Goal: Information Seeking & Learning: Learn about a topic

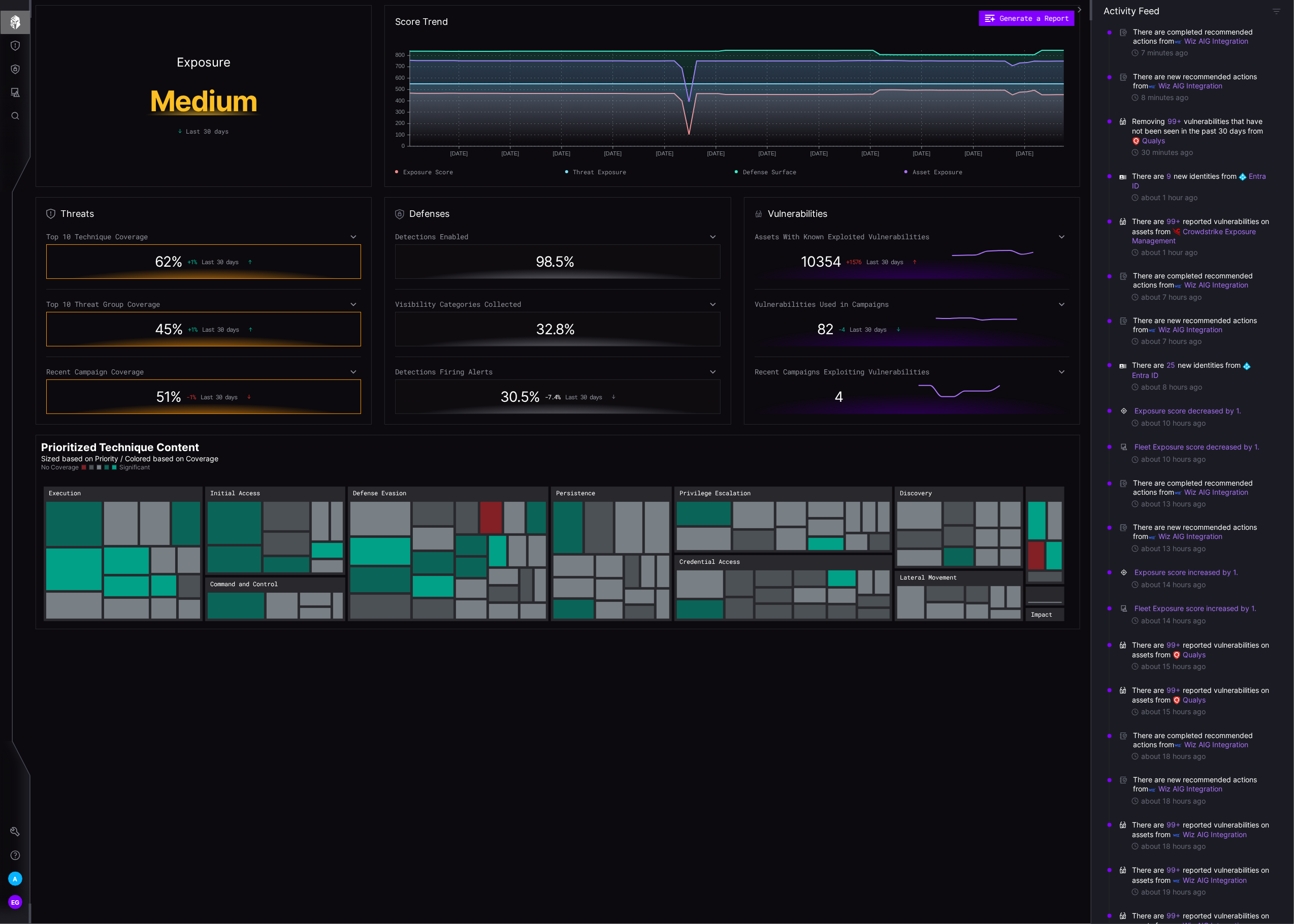
click at [14, 14] on button "button" at bounding box center [15, 22] width 29 height 23
click at [15, 107] on button "Global Search" at bounding box center [15, 115] width 29 height 23
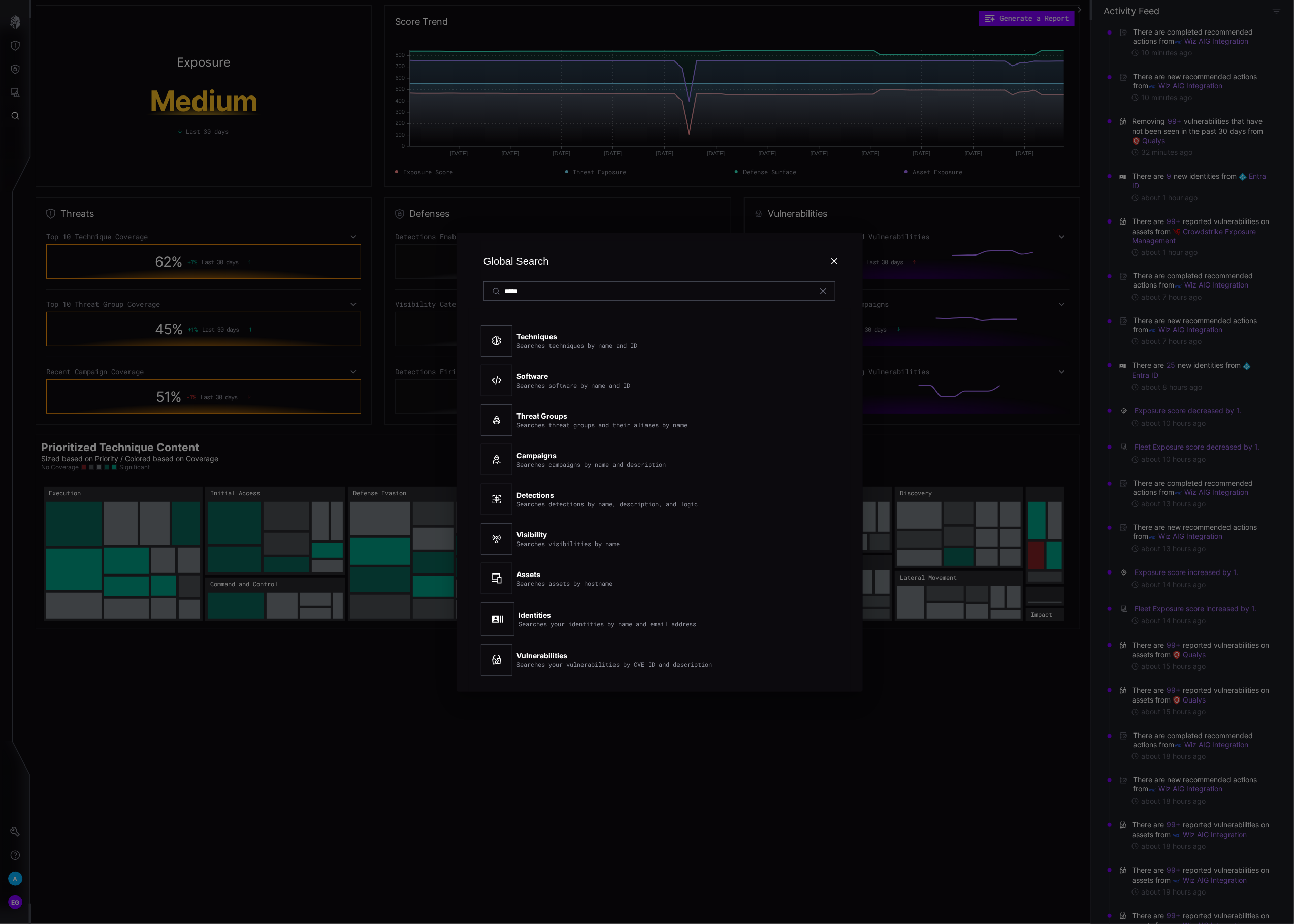
type input "*****"
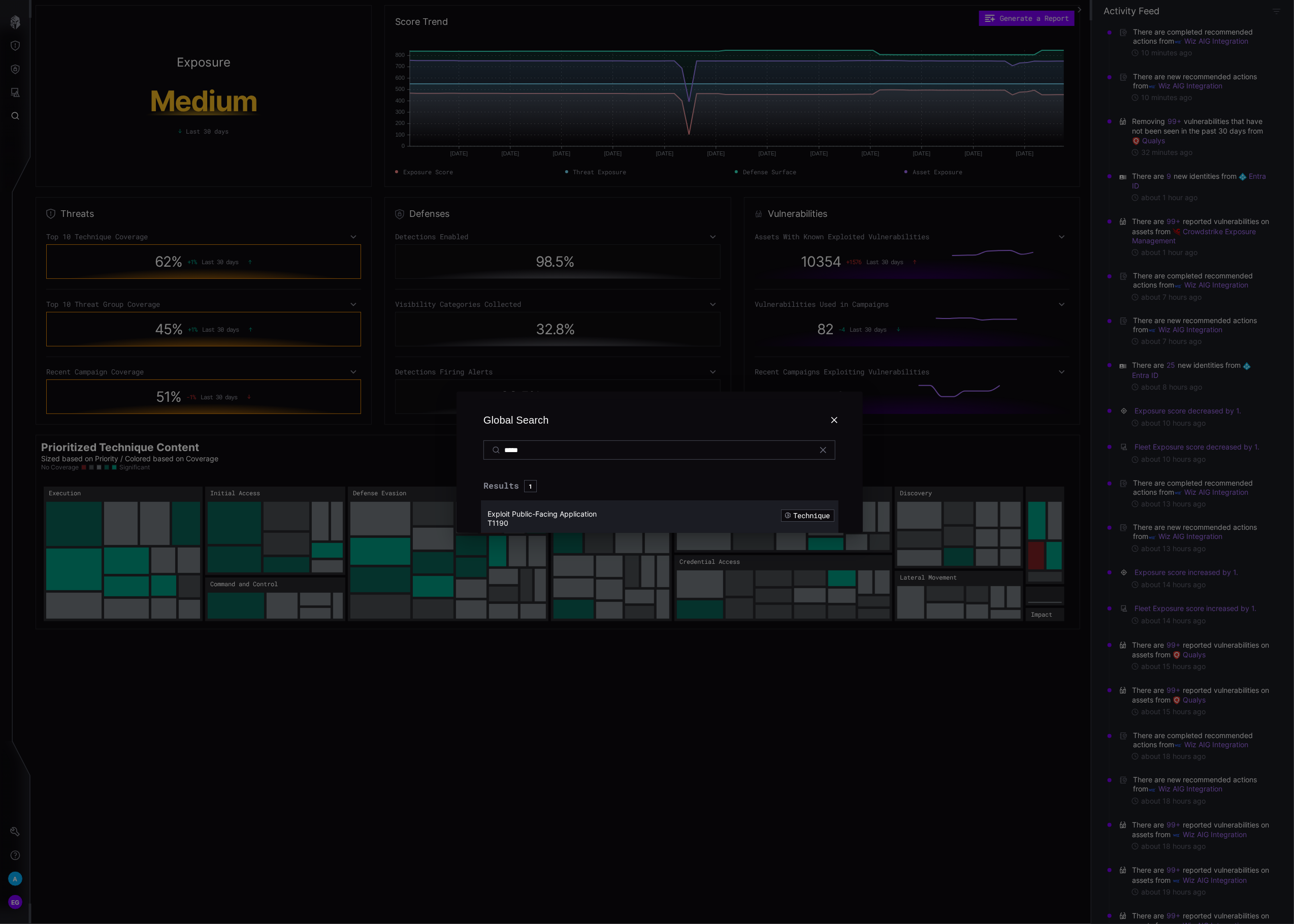
drag, startPoint x: 542, startPoint y: 513, endPoint x: 549, endPoint y: 511, distance: 7.3
click at [542, 512] on span "Exploit Public-Facing Application" at bounding box center [542, 513] width 109 height 8
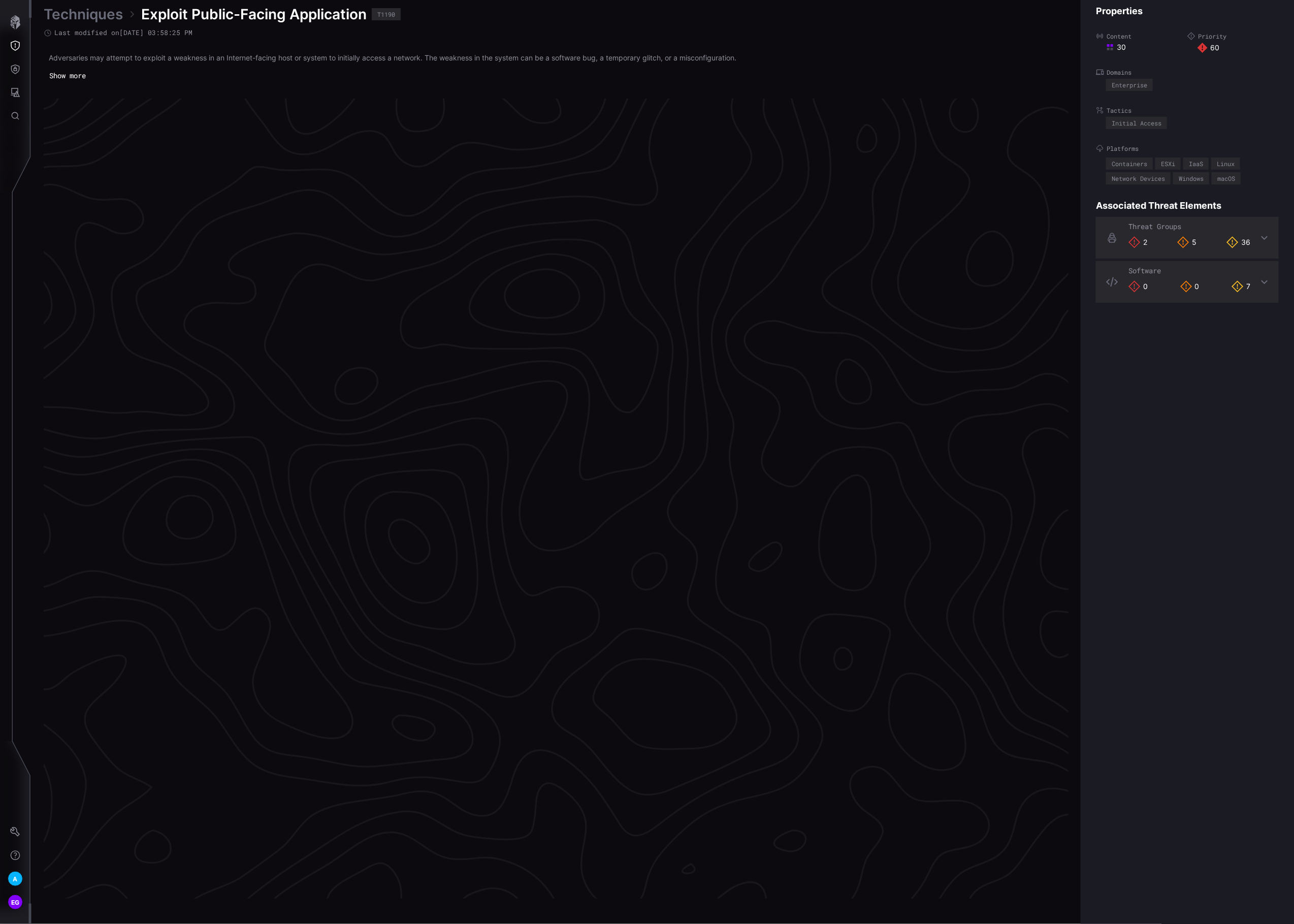
scroll to position [1892, 255]
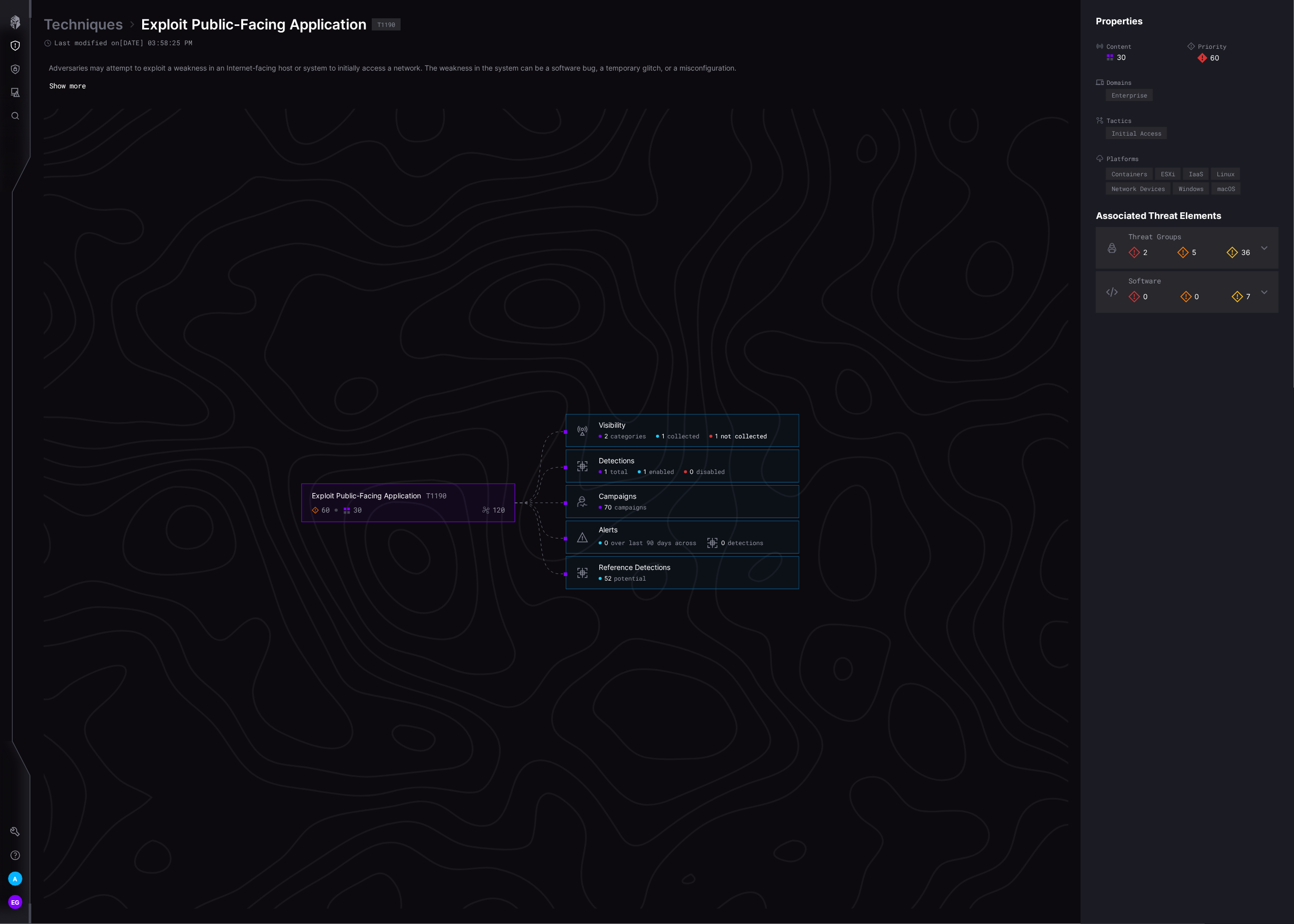
click at [751, 435] on span "not collected" at bounding box center [744, 436] width 46 height 8
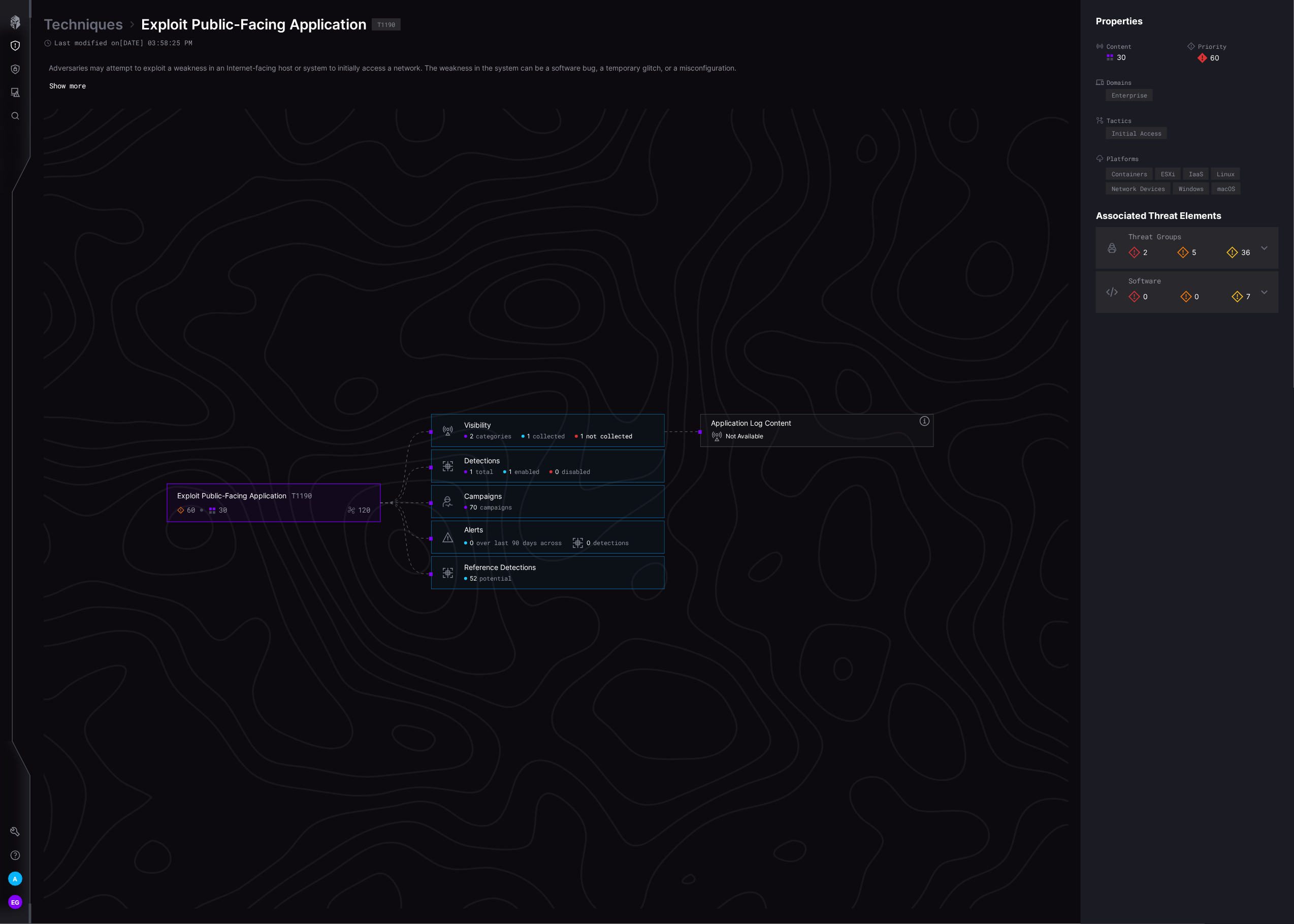
click at [545, 437] on span "collected" at bounding box center [549, 436] width 32 height 8
click at [595, 439] on span "not collected" at bounding box center [609, 436] width 46 height 8
click at [552, 433] on span "collected" at bounding box center [549, 436] width 32 height 8
click at [604, 434] on span "not collected" at bounding box center [609, 436] width 46 height 8
click at [18, 17] on icon "button" at bounding box center [15, 22] width 14 height 14
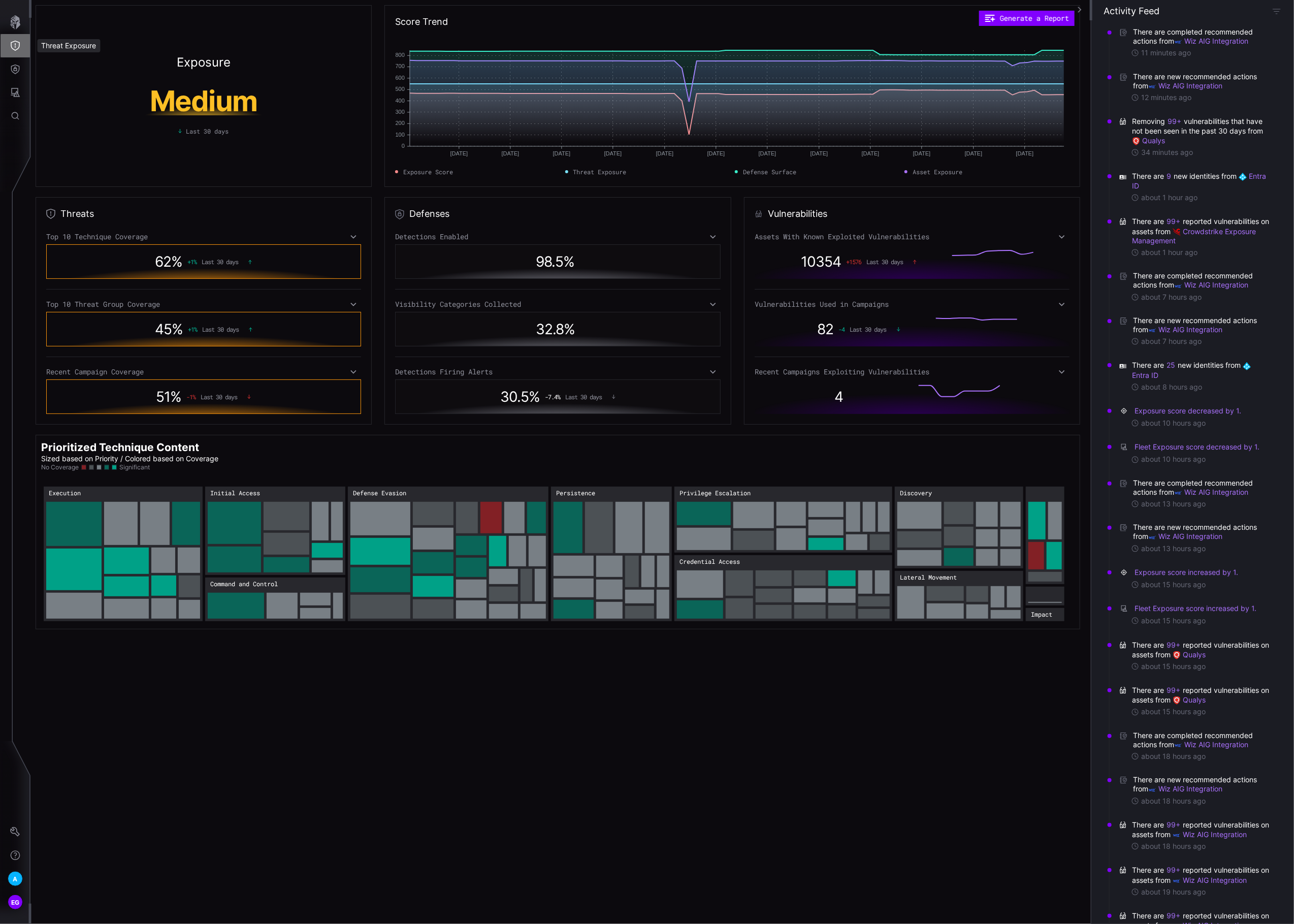
click at [14, 41] on icon "Threat Exposure" at bounding box center [15, 45] width 10 height 10
click at [68, 67] on div "Campaigns" at bounding box center [86, 68] width 58 height 13
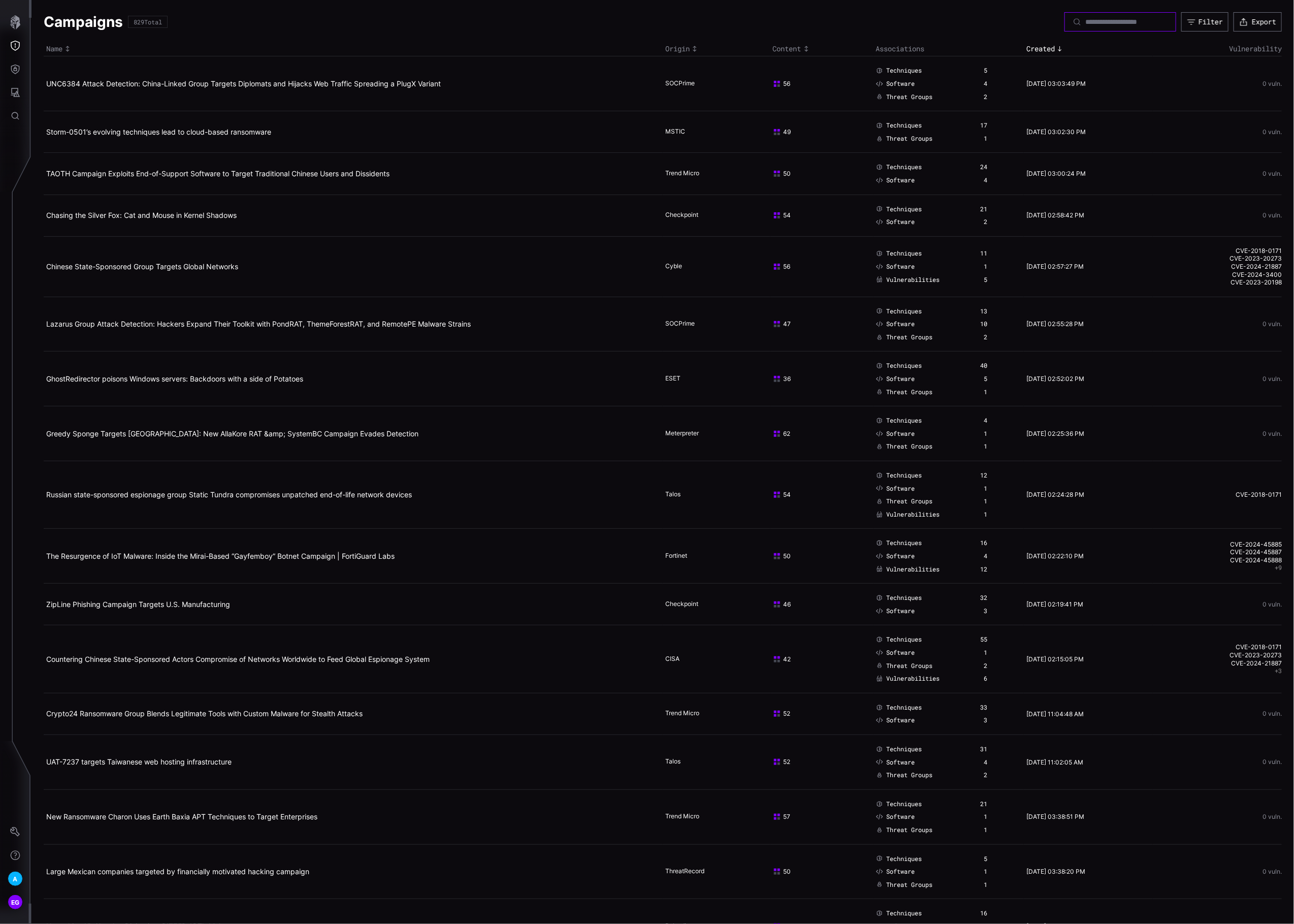
click at [1086, 18] on input at bounding box center [1121, 22] width 71 height 9
type input "********"
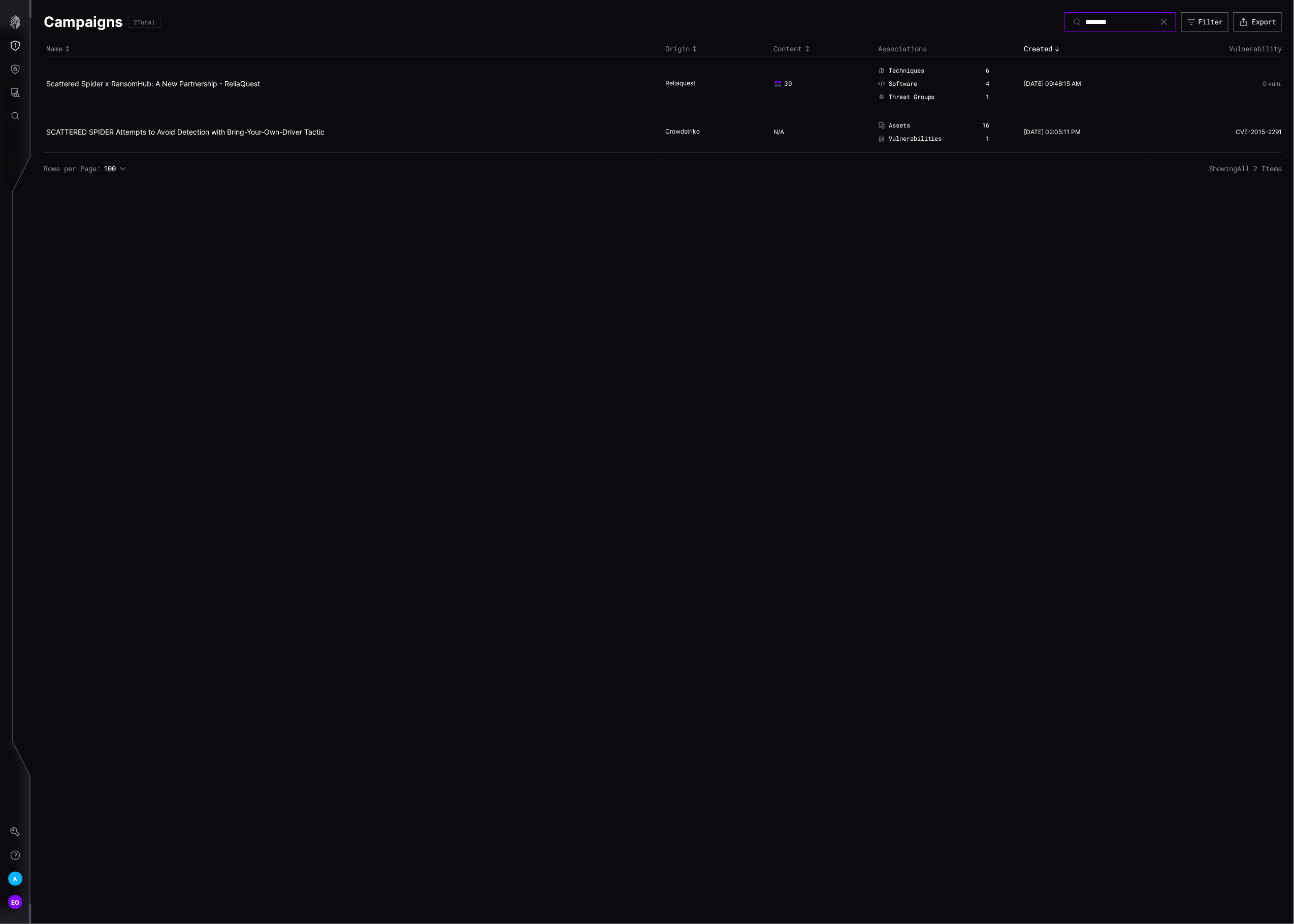
click at [1113, 22] on input "********" at bounding box center [1121, 22] width 71 height 9
click at [151, 83] on link "Scattered Spider x RansomHub: A New Partnership - ReliaQuest" at bounding box center [153, 83] width 214 height 8
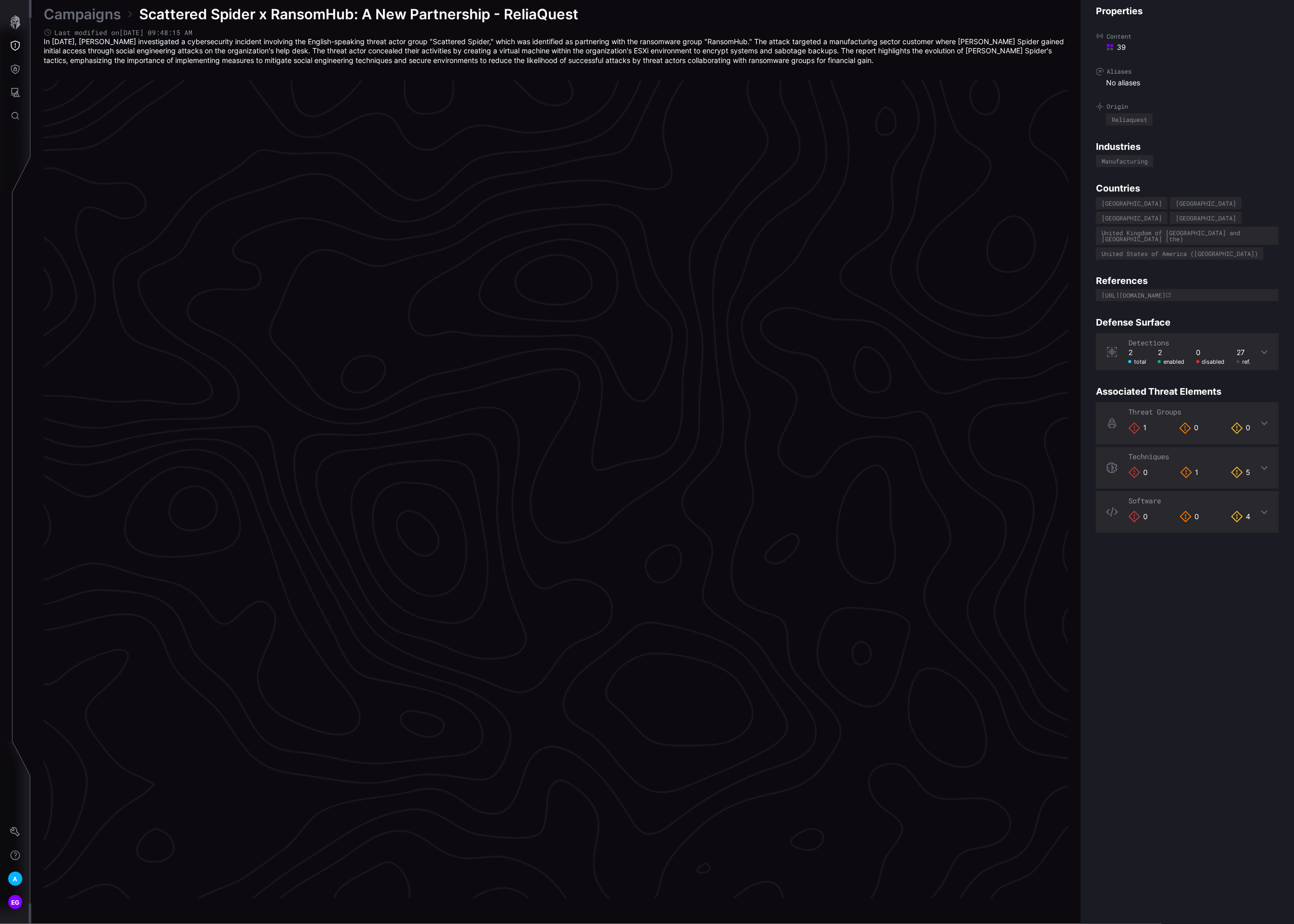
scroll to position [1882, 255]
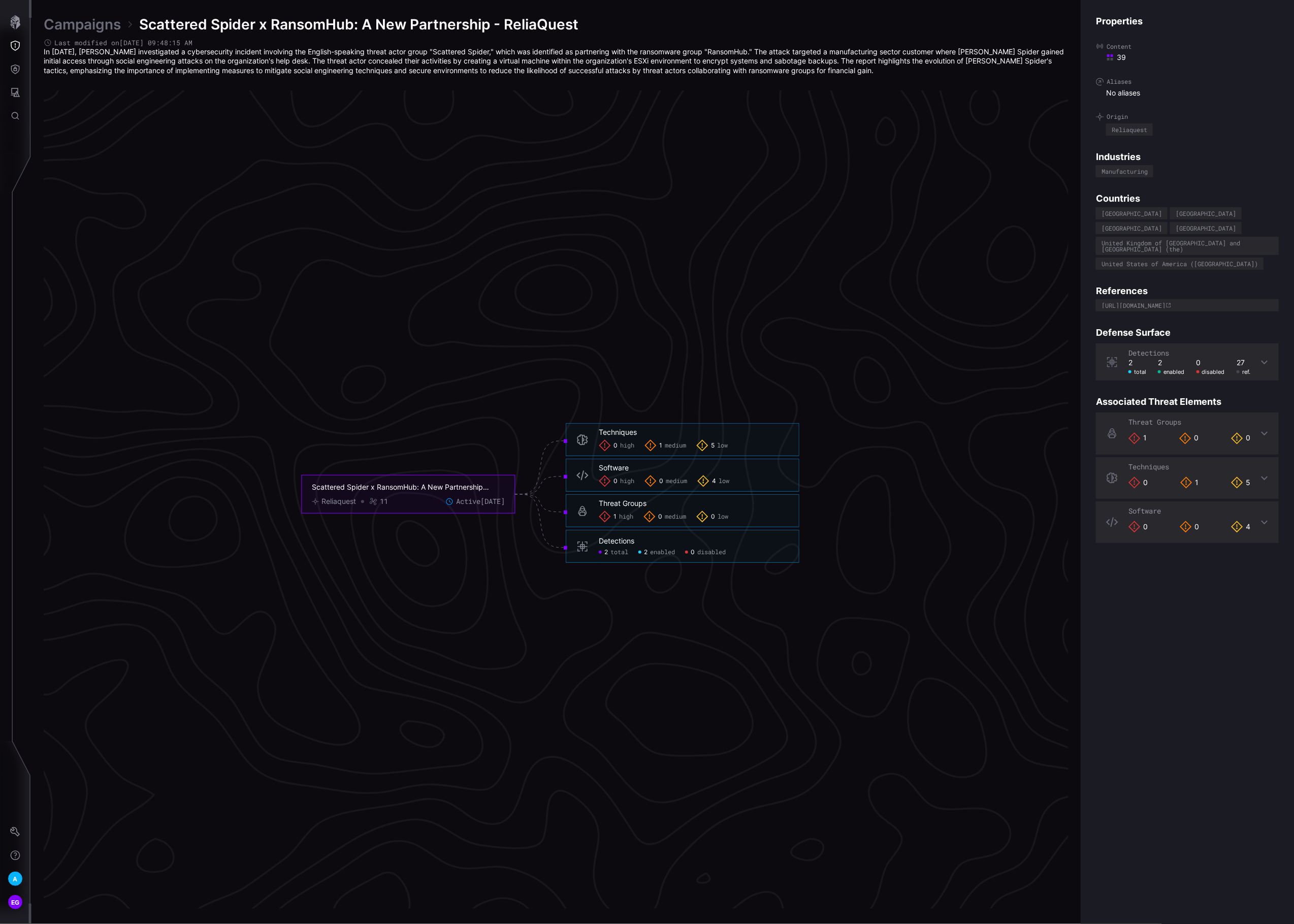
click at [668, 447] on span "medium" at bounding box center [675, 445] width 22 height 8
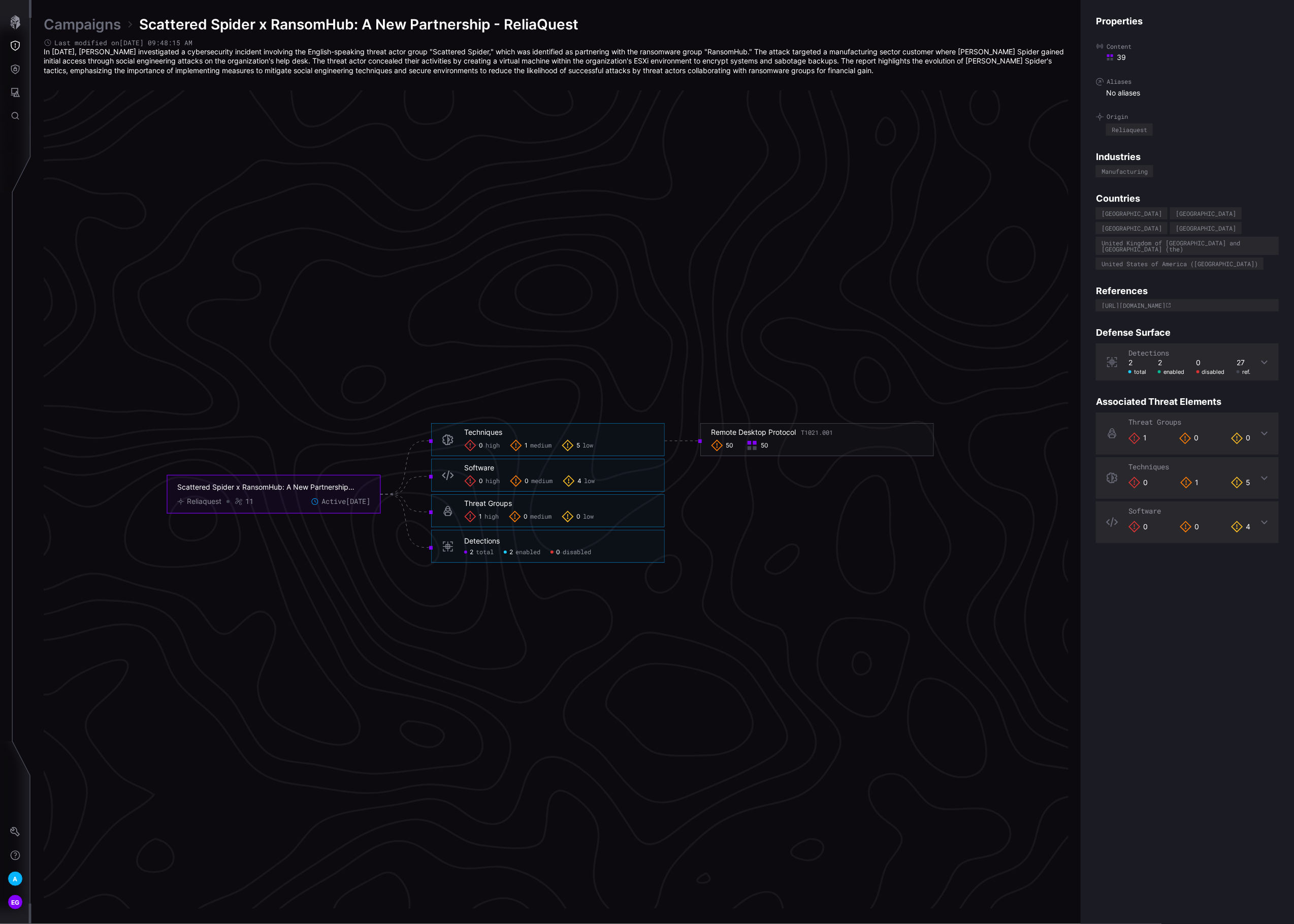
click at [581, 441] on div "5 low" at bounding box center [577, 445] width 32 height 12
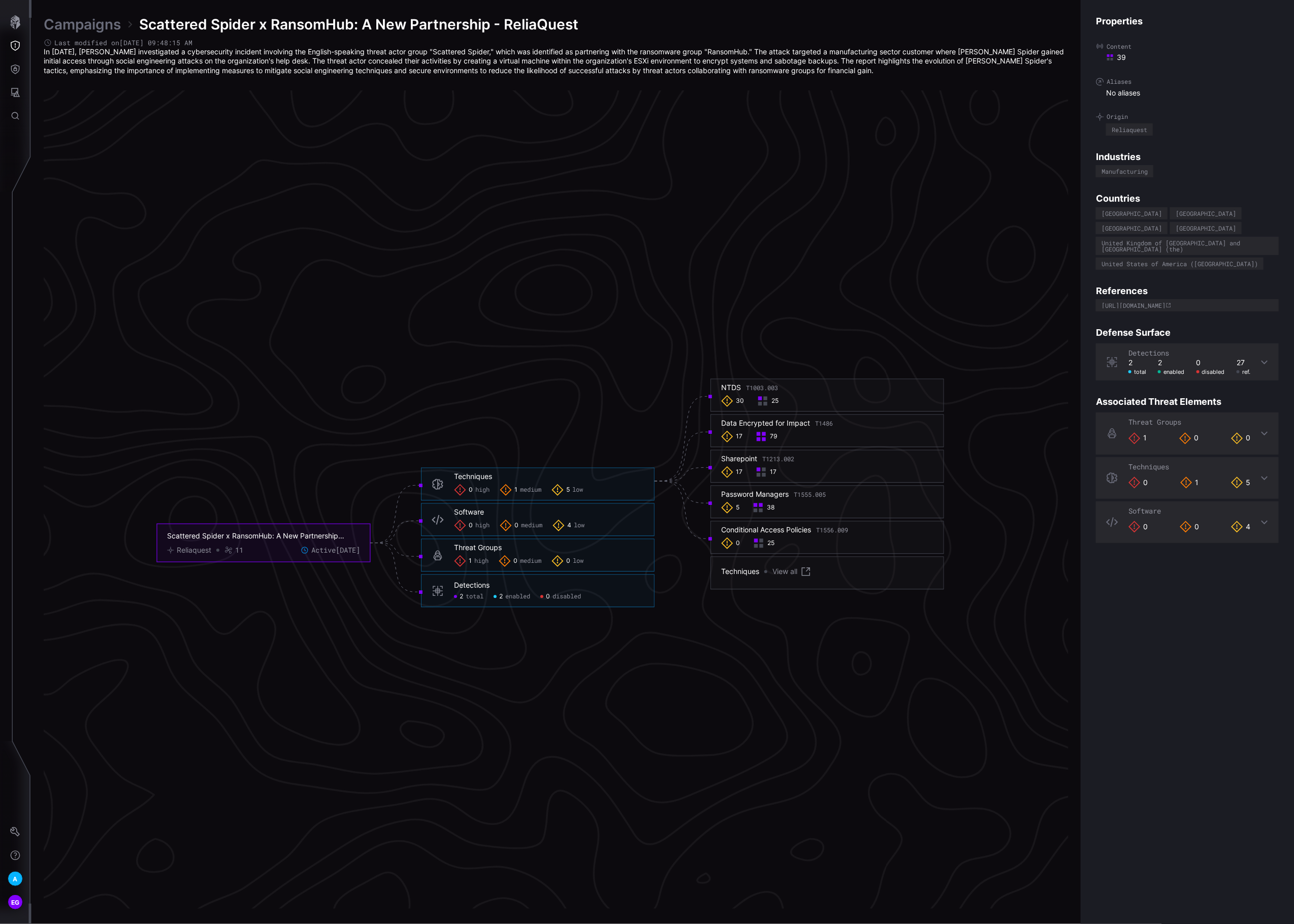
click at [569, 523] on span "4" at bounding box center [569, 525] width 4 height 8
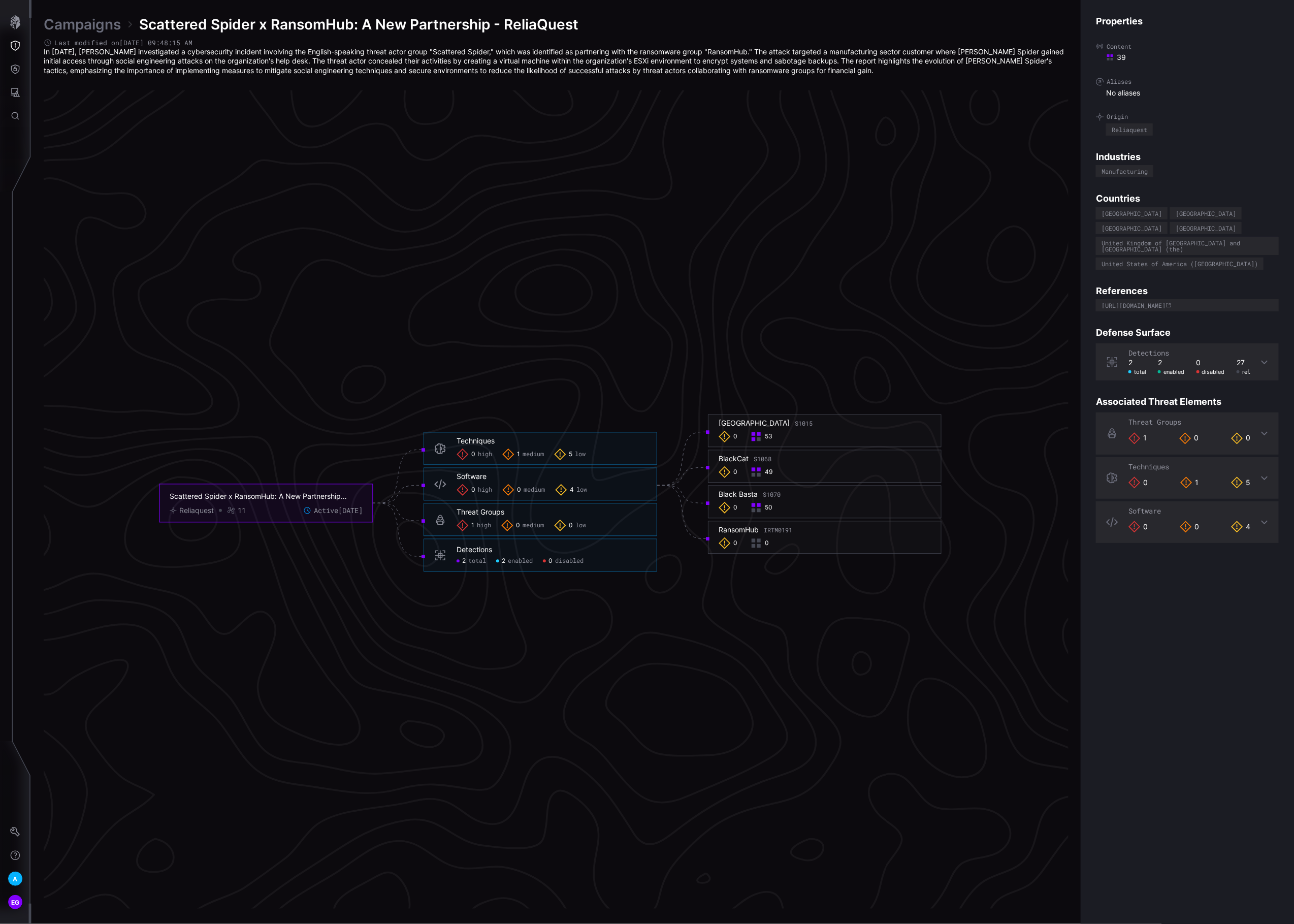
click at [474, 522] on span "1" at bounding box center [473, 525] width 3 height 8
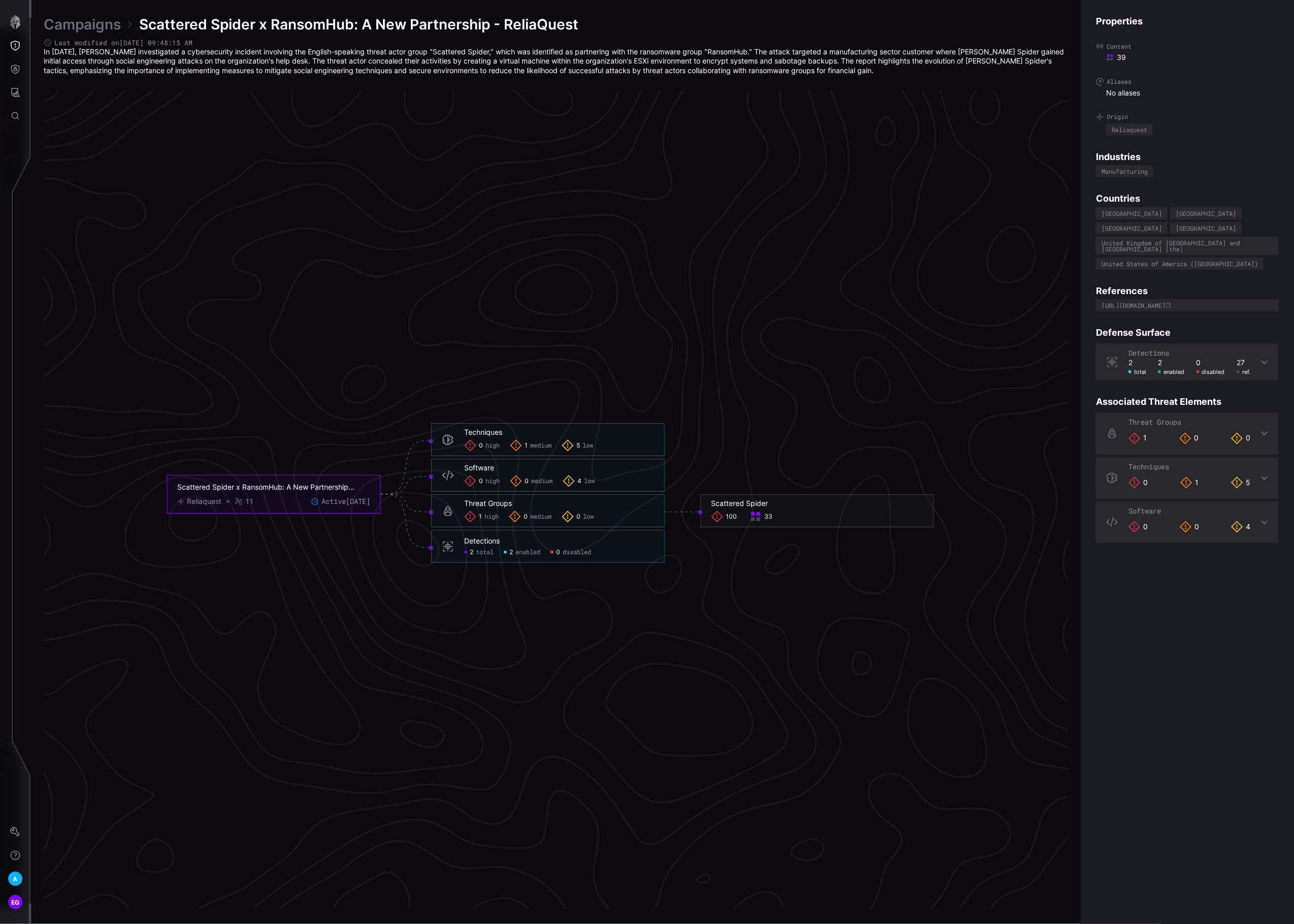
click at [524, 554] on span "enabled" at bounding box center [528, 552] width 25 height 8
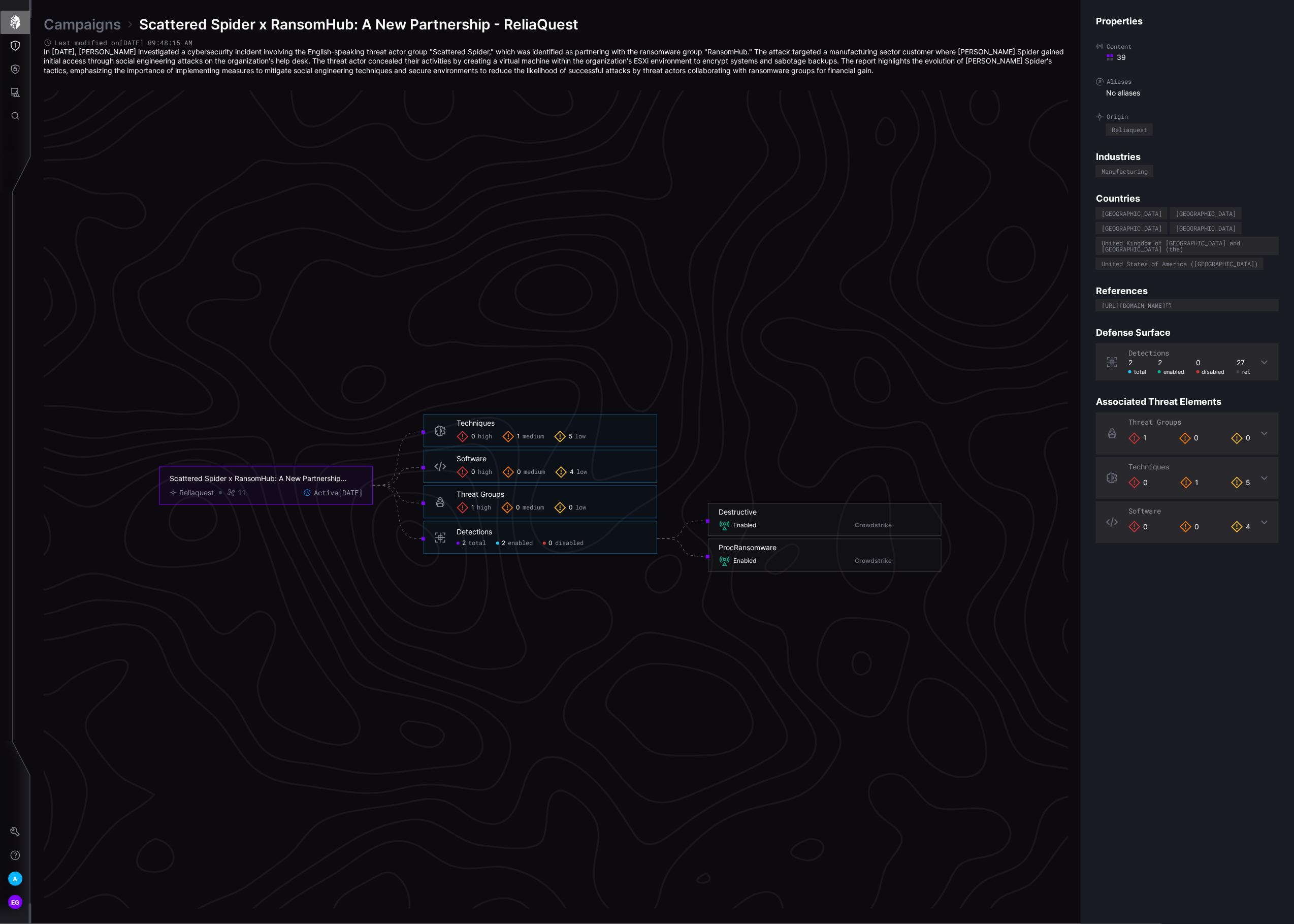
click at [11, 23] on icon "button" at bounding box center [15, 22] width 14 height 14
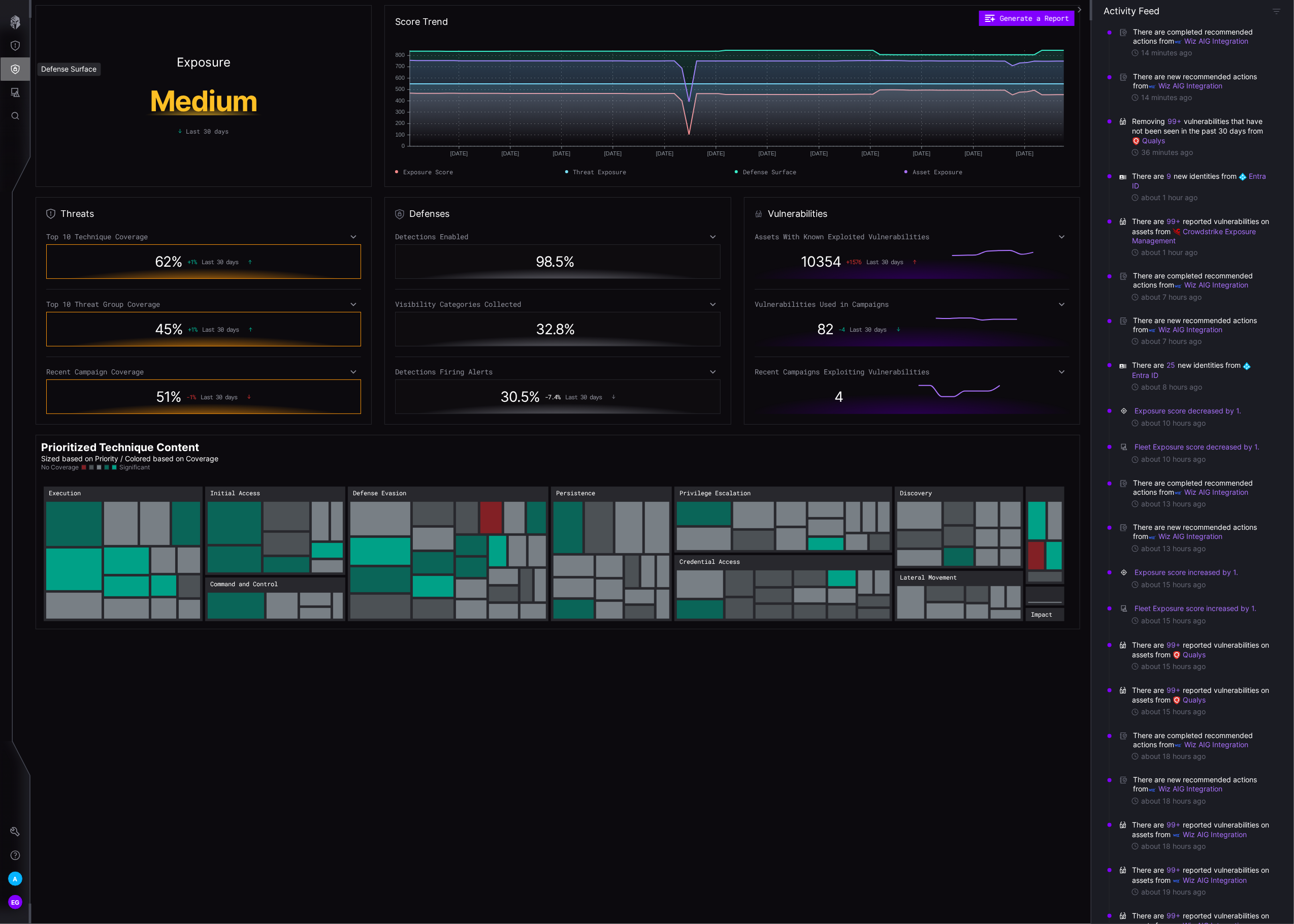
click at [14, 72] on icon "Defense Surface" at bounding box center [15, 69] width 8 height 10
click at [84, 136] on div "Integrations" at bounding box center [96, 138] width 77 height 13
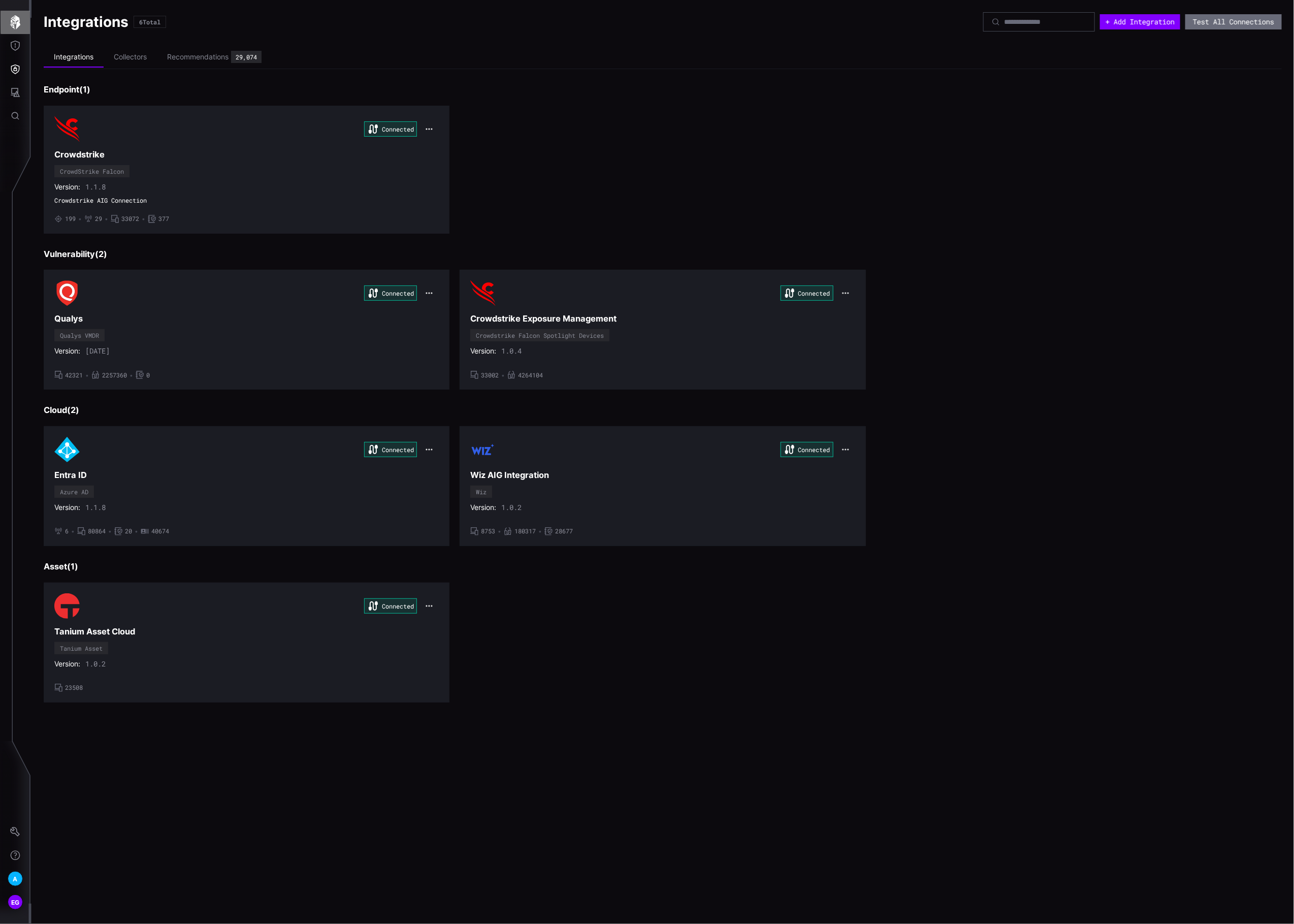
click at [14, 18] on icon "button" at bounding box center [15, 22] width 14 height 14
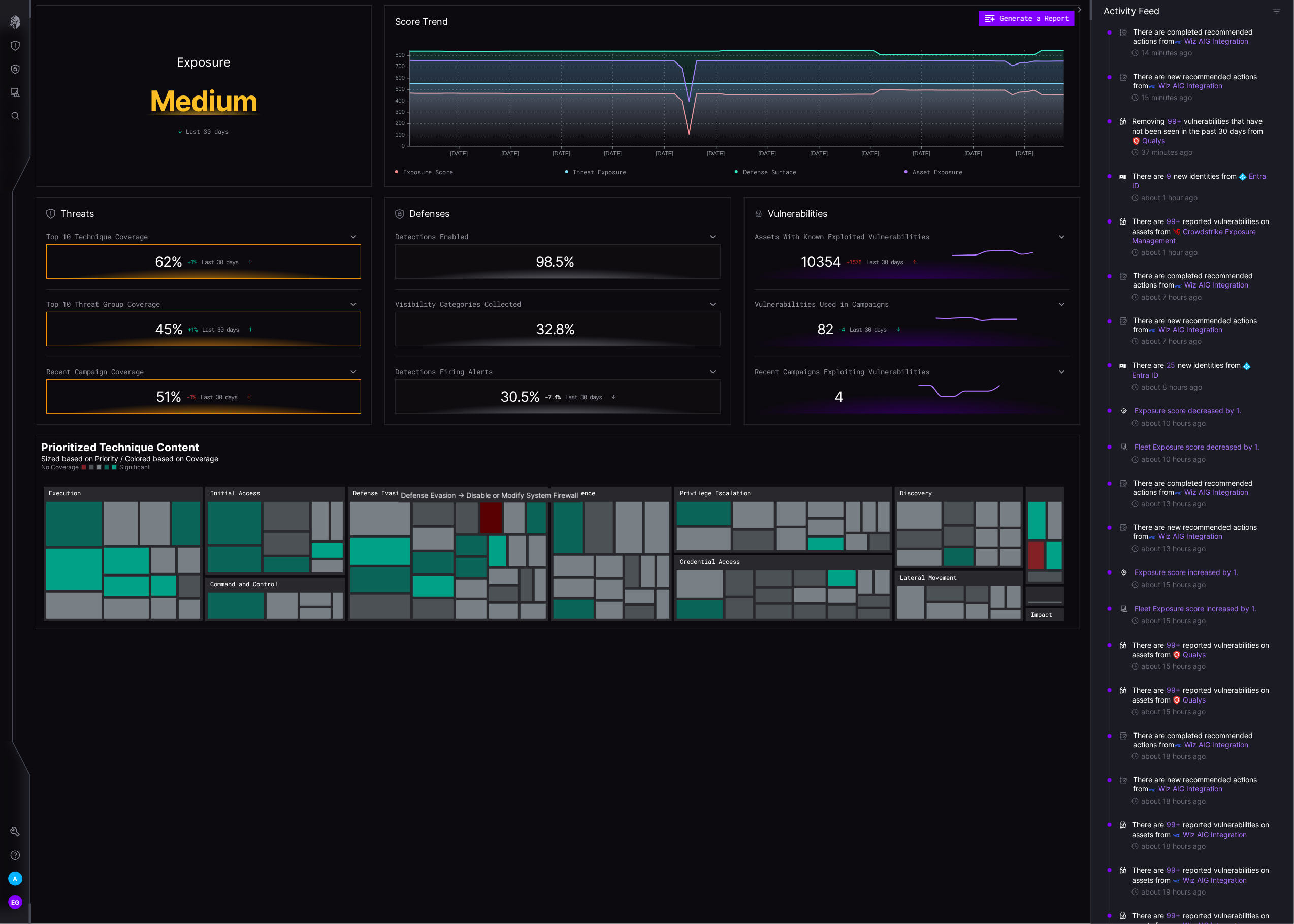
click at [488, 516] on rect "Defense Evasion → Defense Evasion:Disable or Modify System Firewall: 30" at bounding box center [492, 517] width 22 height 32
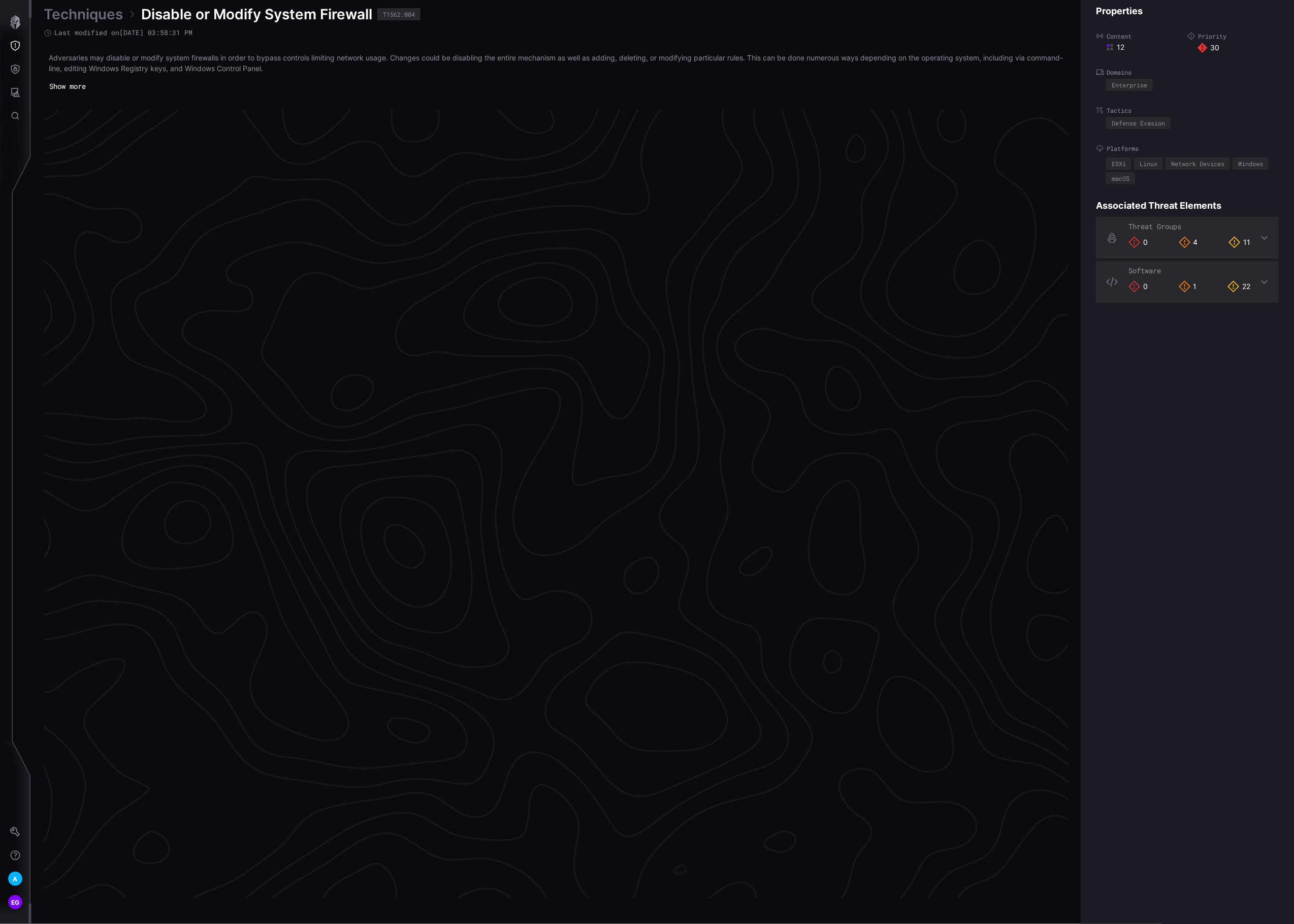
scroll to position [1897, 255]
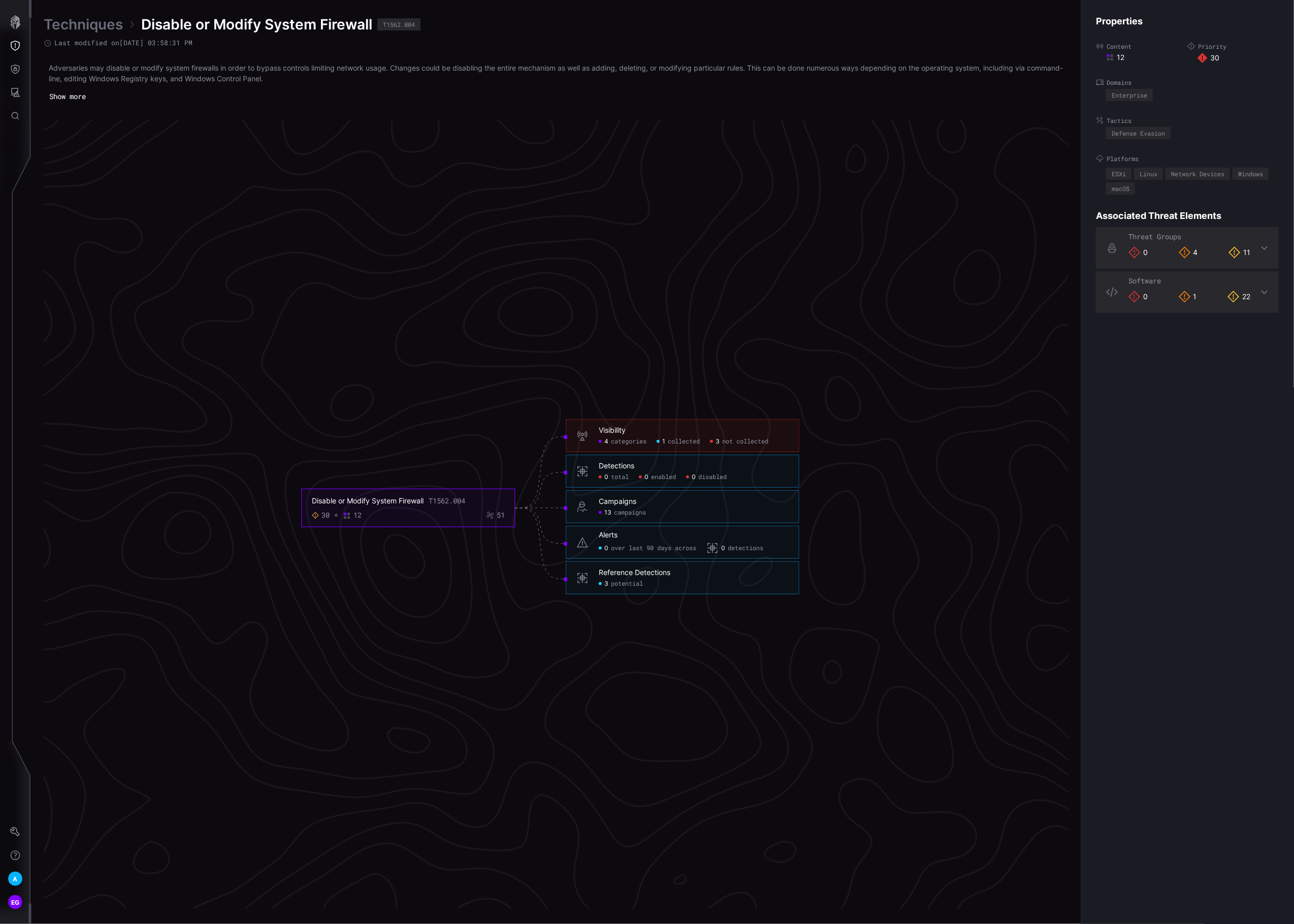
click at [727, 444] on span "not collected" at bounding box center [745, 442] width 46 height 8
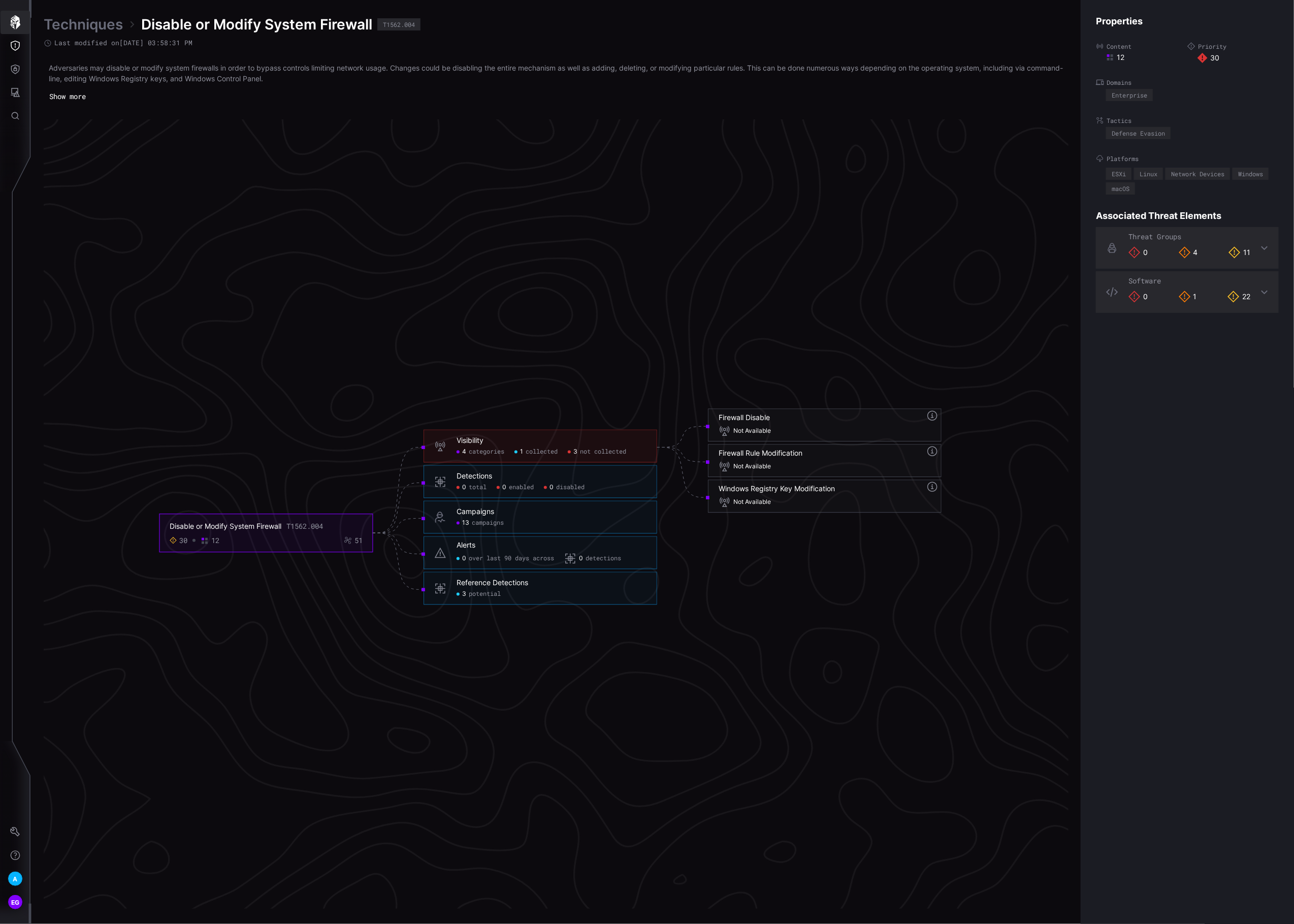
click at [18, 18] on icon "button" at bounding box center [15, 22] width 10 height 14
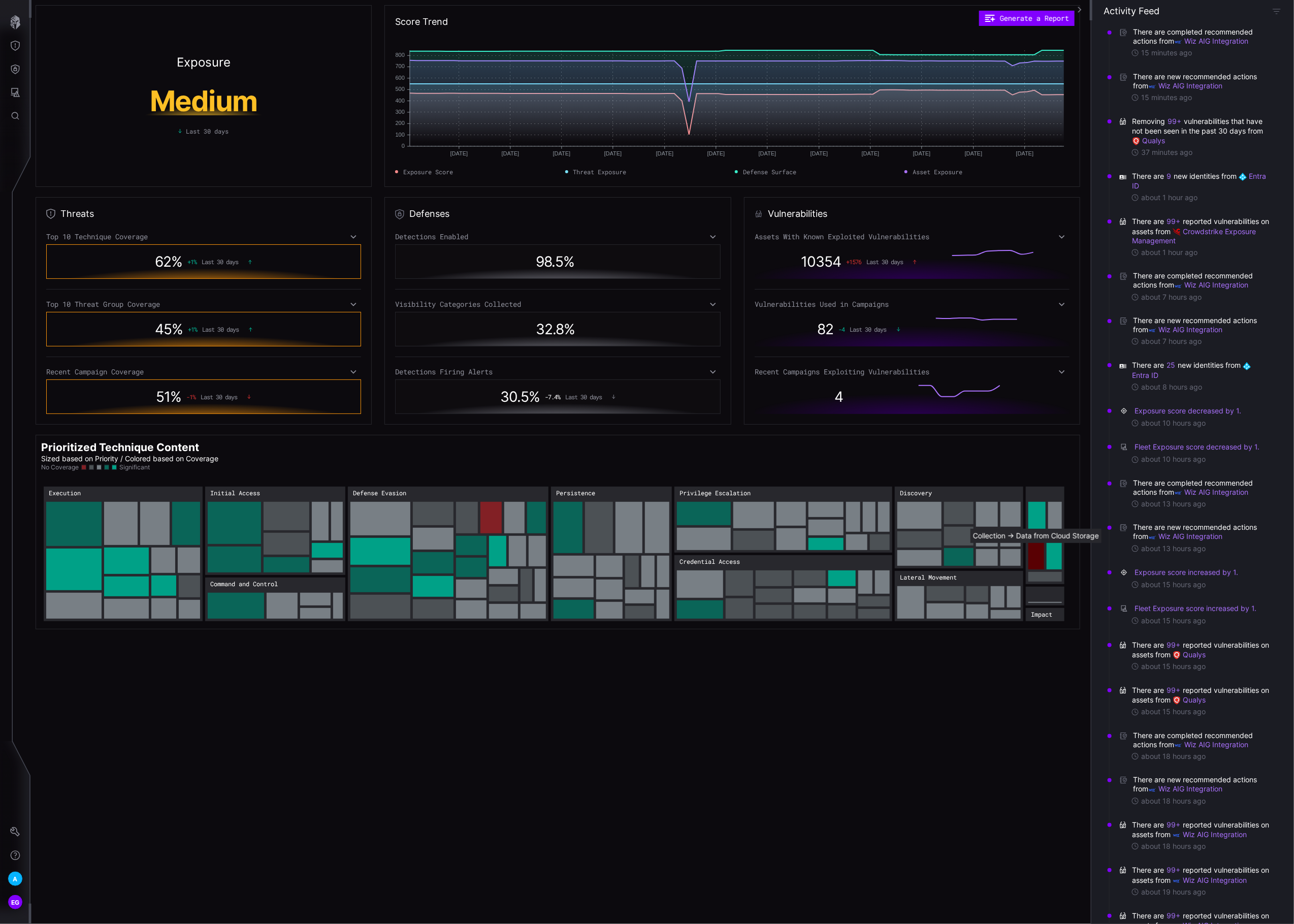
click at [1034, 550] on rect "Collection → Collection:Data from Cloud Storage: 24" at bounding box center [1036, 555] width 15 height 28
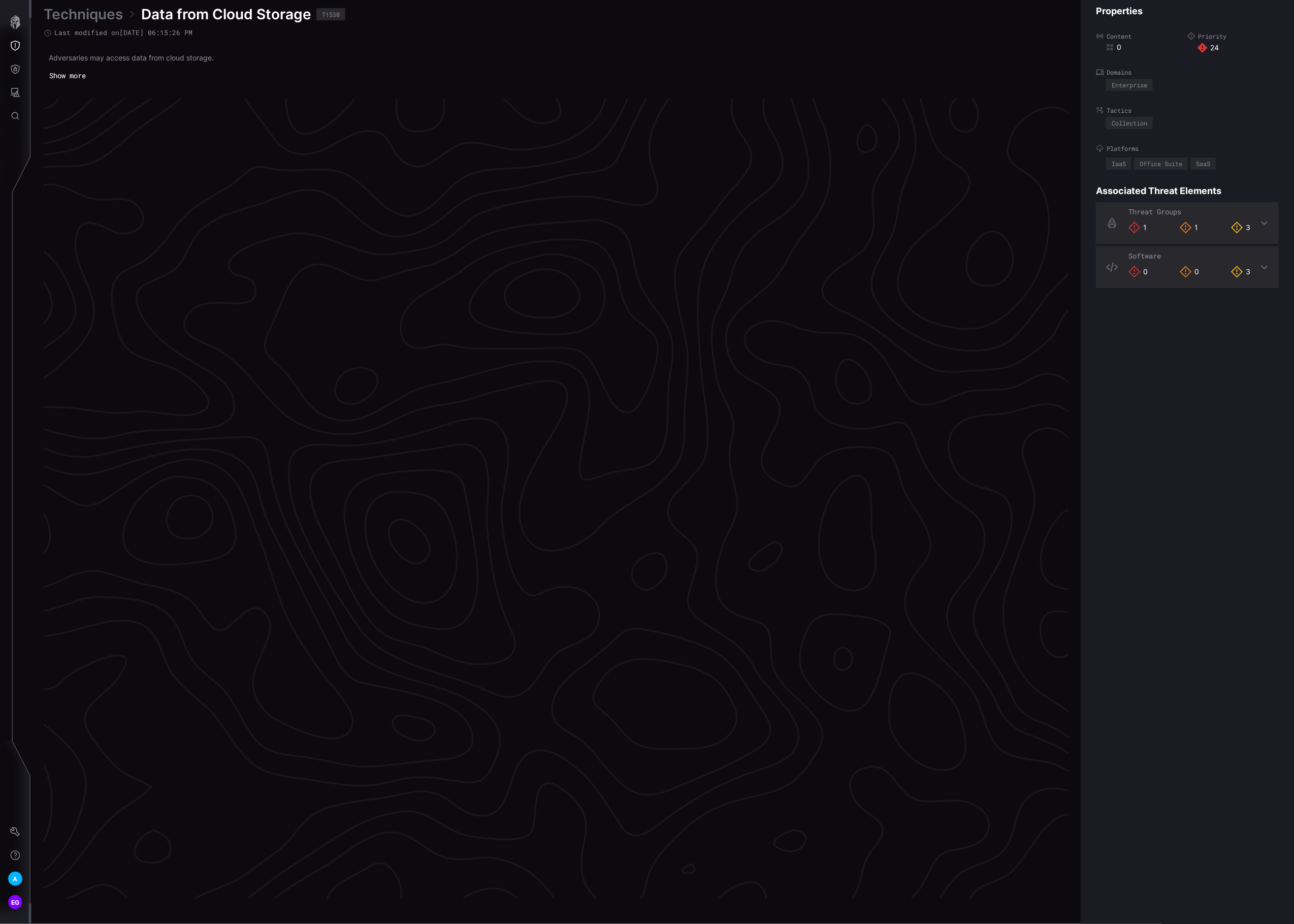
scroll to position [1892, 255]
